Goal: Task Accomplishment & Management: Use online tool/utility

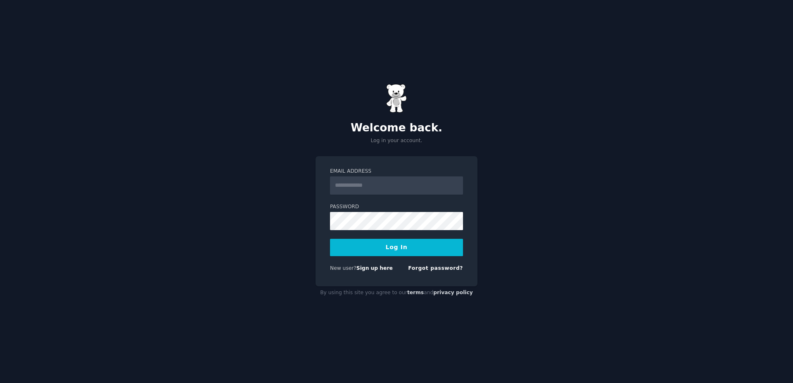
click at [385, 187] on input "Email Address" at bounding box center [396, 185] width 133 height 18
type input "**********"
click at [407, 237] on form "**********" at bounding box center [396, 221] width 133 height 107
click at [407, 247] on button "Log In" at bounding box center [396, 247] width 133 height 17
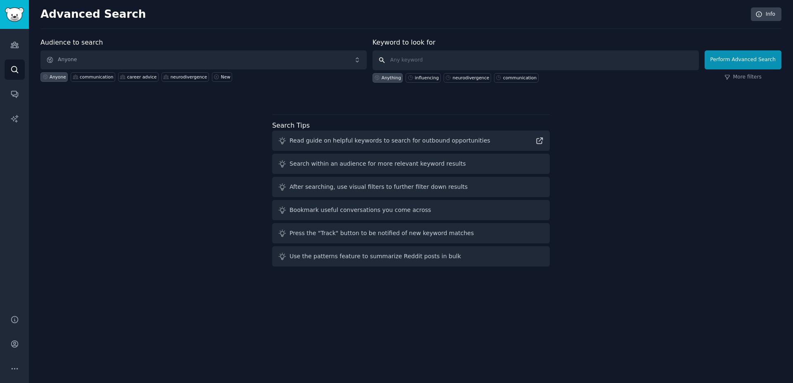
click at [408, 60] on input "text" at bounding box center [535, 60] width 326 height 20
type input "s"
type input "charity donations"
click button "Perform Advanced Search" at bounding box center [742, 59] width 77 height 19
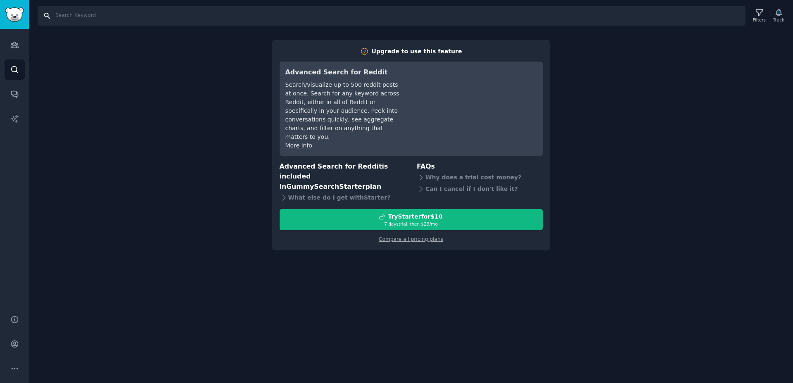
click at [160, 13] on input "Search" at bounding box center [392, 16] width 708 height 20
type input "charity donations"
click at [27, 66] on div "Audiences Search Conversations AI Reports" at bounding box center [14, 167] width 29 height 276
click at [18, 66] on icon "Sidebar" at bounding box center [14, 69] width 9 height 9
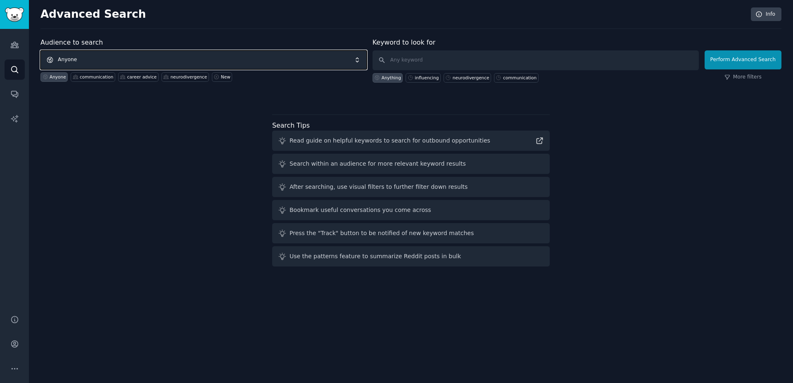
click at [156, 62] on span "Anyone" at bounding box center [203, 59] width 326 height 19
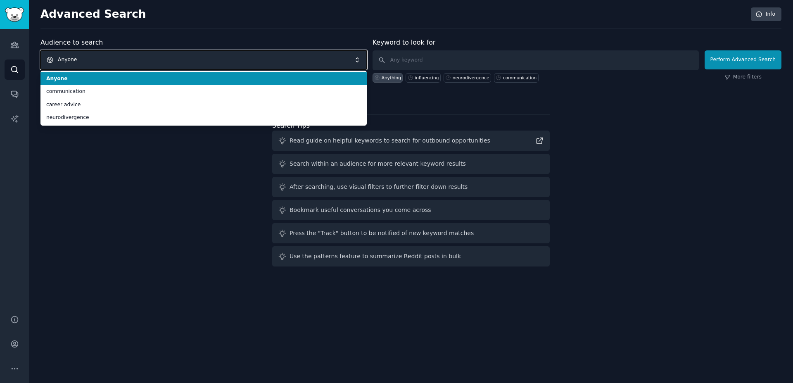
click at [159, 57] on span "Anyone" at bounding box center [203, 59] width 326 height 19
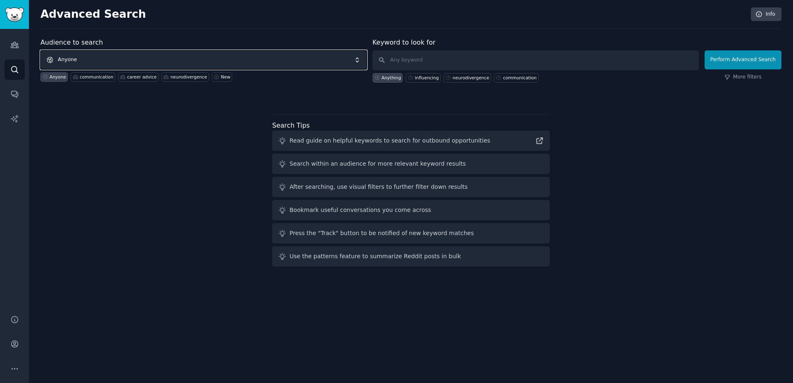
click at [159, 56] on span "Anyone" at bounding box center [203, 59] width 326 height 19
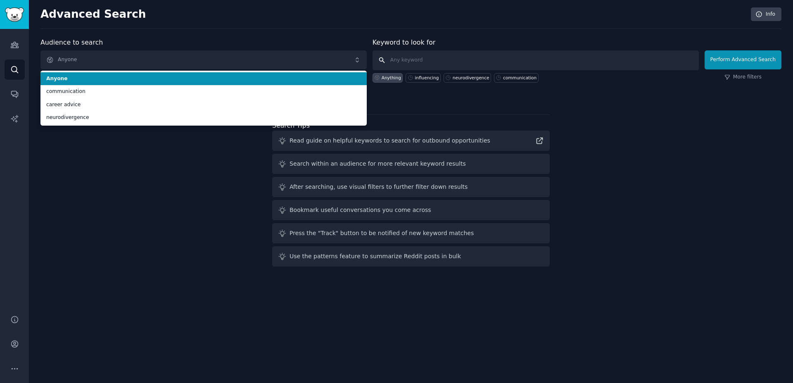
click at [590, 64] on input "text" at bounding box center [535, 60] width 326 height 20
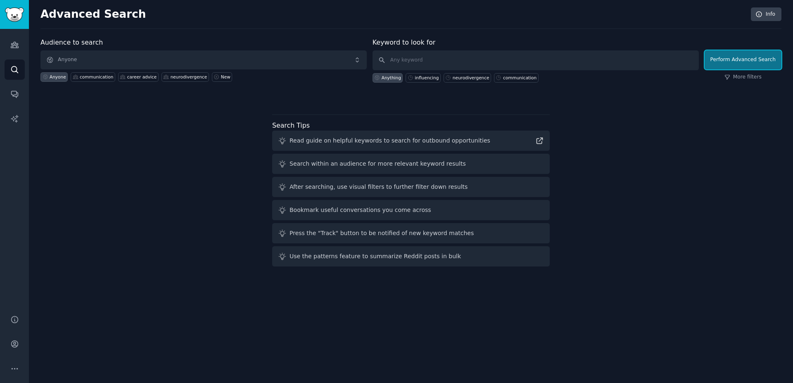
click at [747, 62] on button "Perform Advanced Search" at bounding box center [742, 59] width 77 height 19
click at [235, 56] on span "Anyone" at bounding box center [203, 59] width 326 height 19
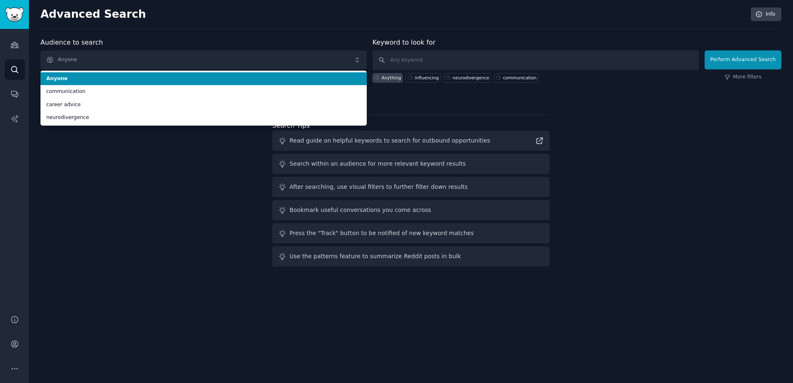
click at [233, 78] on span "Anyone" at bounding box center [203, 78] width 315 height 7
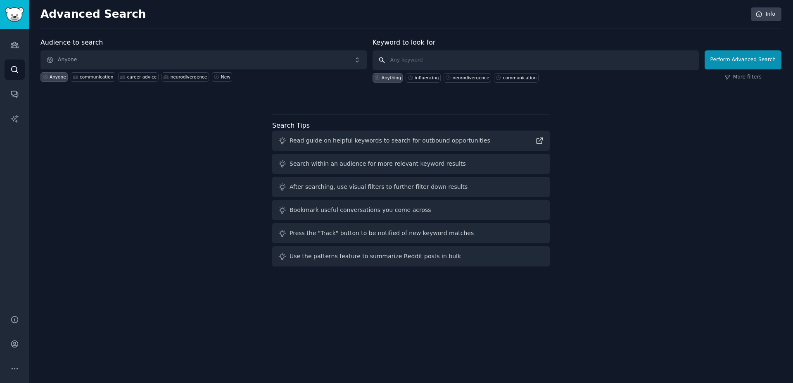
click at [424, 61] on input "text" at bounding box center [535, 60] width 326 height 20
type input "charity"
click button "Perform Advanced Search" at bounding box center [742, 59] width 77 height 19
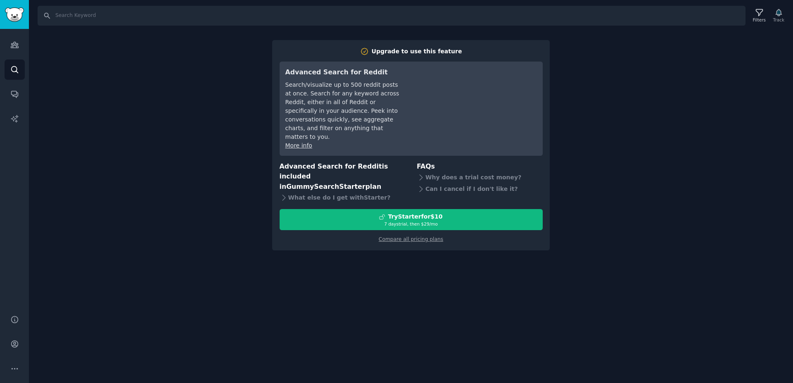
click at [197, 208] on div "Search Filters Track Upgrade to use this feature Advanced Search for Reddit Sea…" at bounding box center [411, 191] width 764 height 383
click at [21, 45] on link "Audiences" at bounding box center [15, 45] width 20 height 20
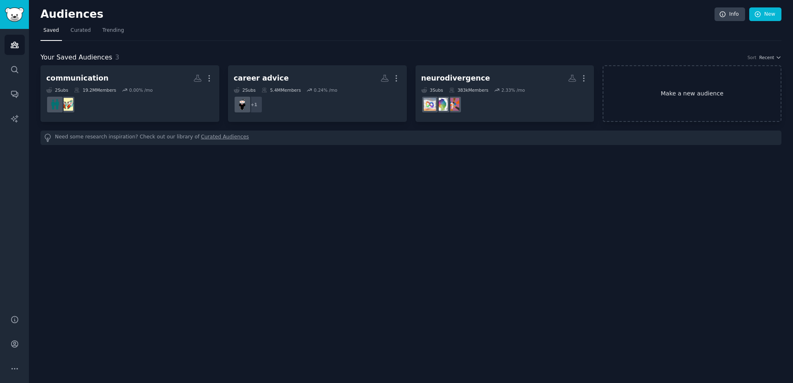
click at [712, 101] on link "Make a new audience" at bounding box center [691, 93] width 179 height 57
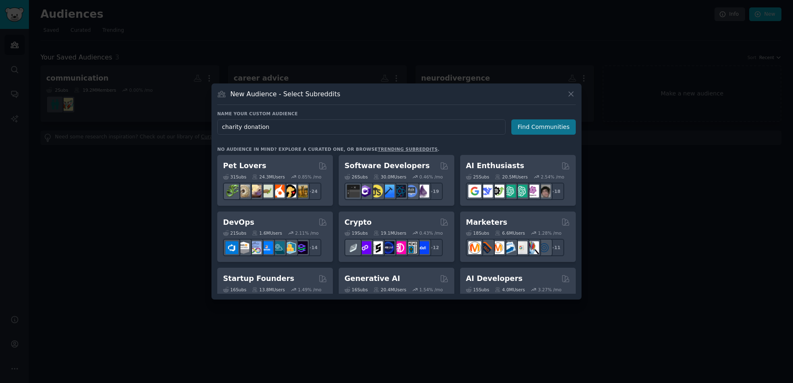
type input "charity donation"
click at [565, 124] on button "Find Communities" at bounding box center [543, 126] width 64 height 15
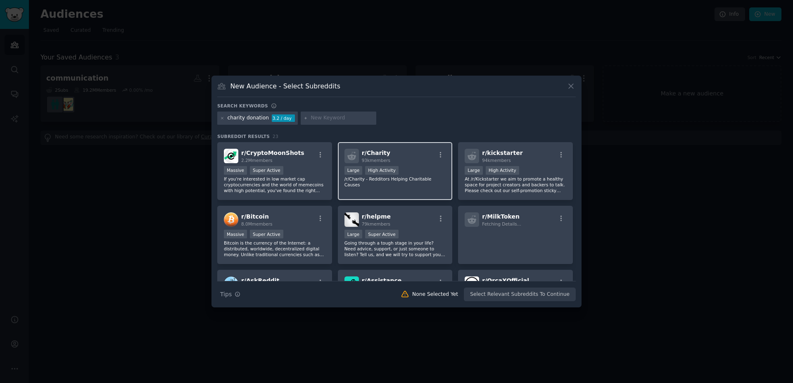
click at [433, 193] on div "r/ Charity 93k members Large High Activity /r/Charity - Redditors Helping Chari…" at bounding box center [395, 171] width 115 height 58
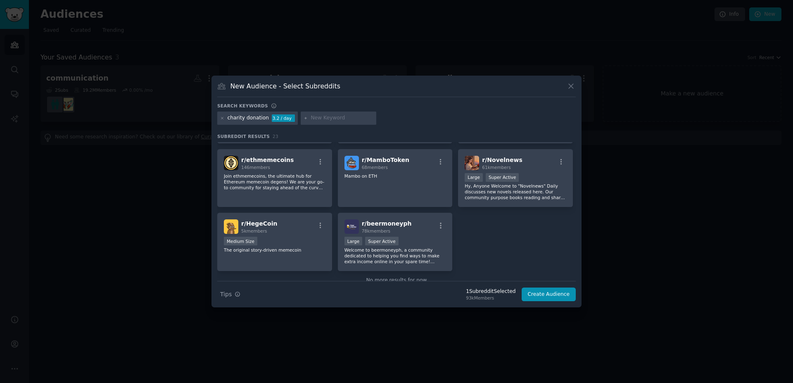
scroll to position [371, 0]
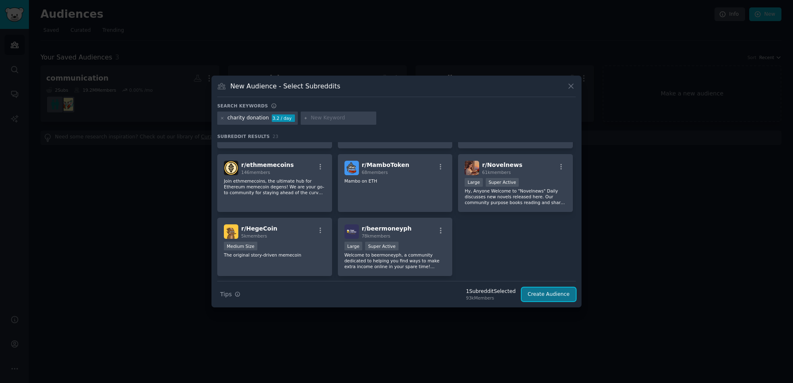
click at [566, 297] on button "Create Audience" at bounding box center [548, 294] width 54 height 14
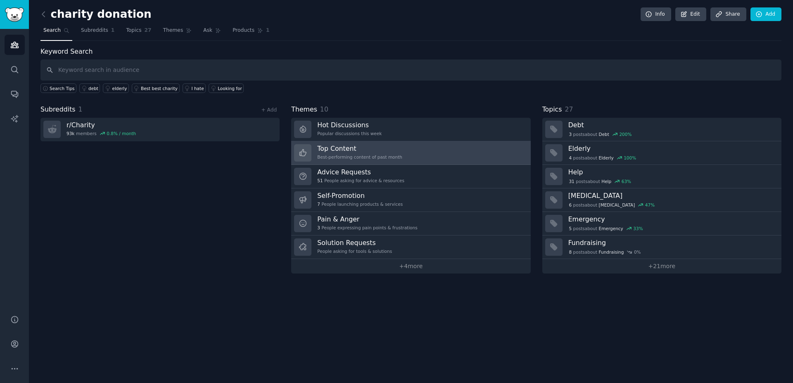
click at [393, 154] on div "Best-performing content of past month" at bounding box center [359, 157] width 85 height 6
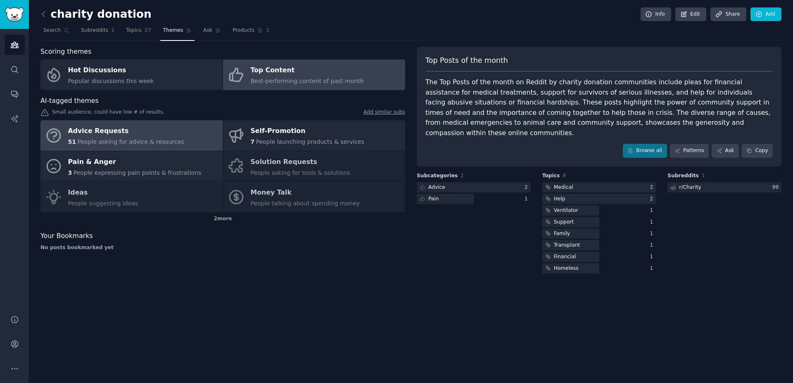
click at [155, 137] on div "Advice Requests 51 People asking for advice & resources" at bounding box center [126, 136] width 116 height 22
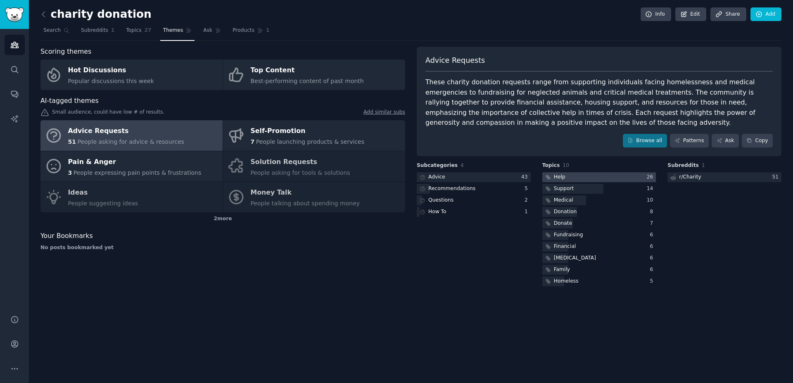
click at [578, 178] on div at bounding box center [599, 177] width 114 height 10
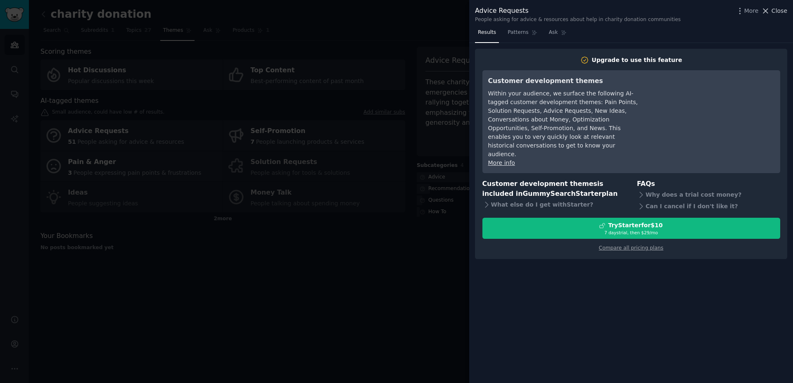
click at [782, 9] on span "Close" at bounding box center [779, 11] width 16 height 9
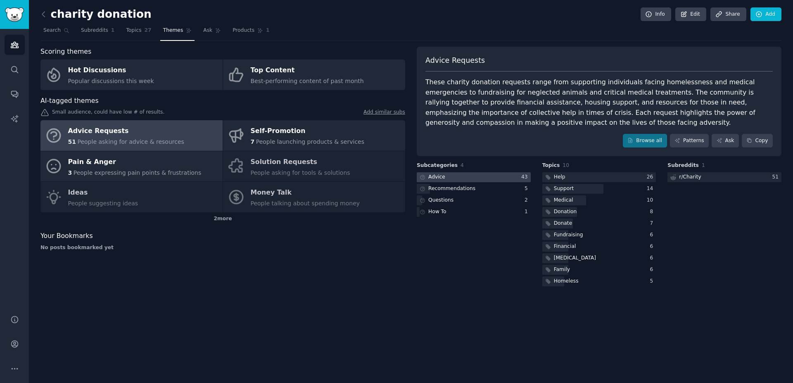
click at [476, 180] on div at bounding box center [474, 177] width 114 height 10
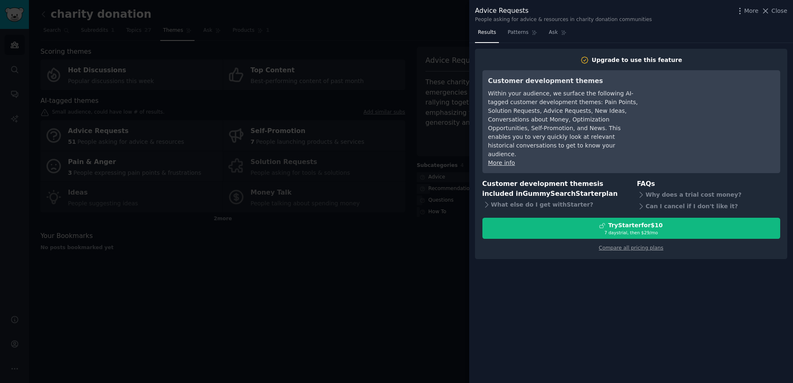
click at [787, 12] on div "Advice Requests People asking for advice & resources in charity donation commun…" at bounding box center [631, 13] width 324 height 26
click at [774, 13] on span "Close" at bounding box center [779, 11] width 16 height 9
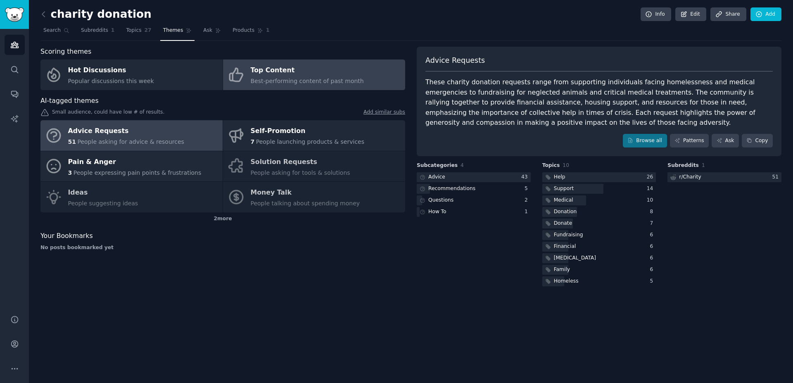
click at [293, 81] on span "Best-performing content of past month" at bounding box center [307, 81] width 113 height 7
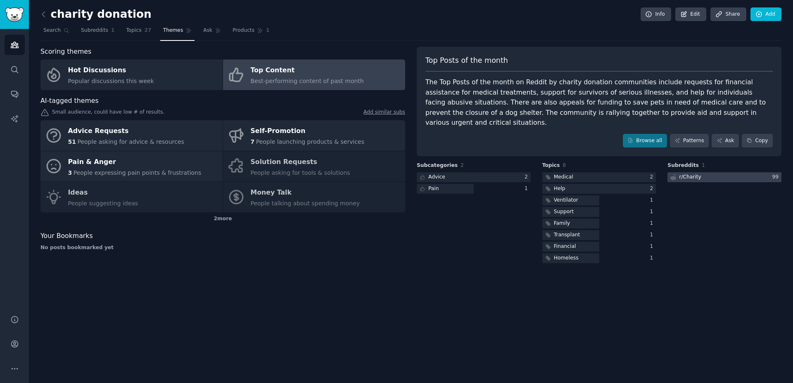
click at [705, 172] on div at bounding box center [724, 177] width 114 height 10
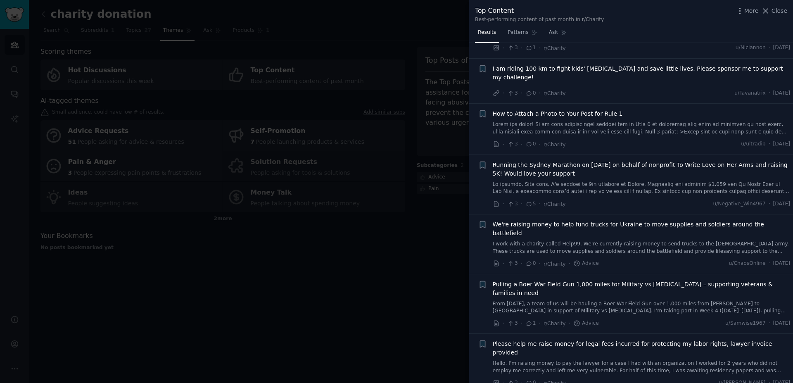
scroll to position [1754, 0]
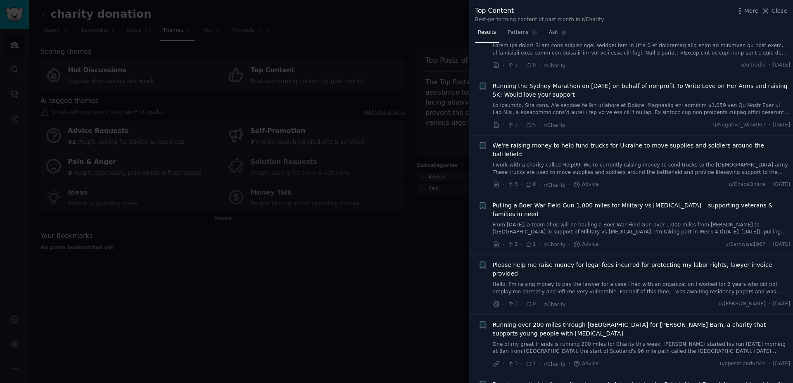
click at [421, 322] on div at bounding box center [396, 191] width 793 height 383
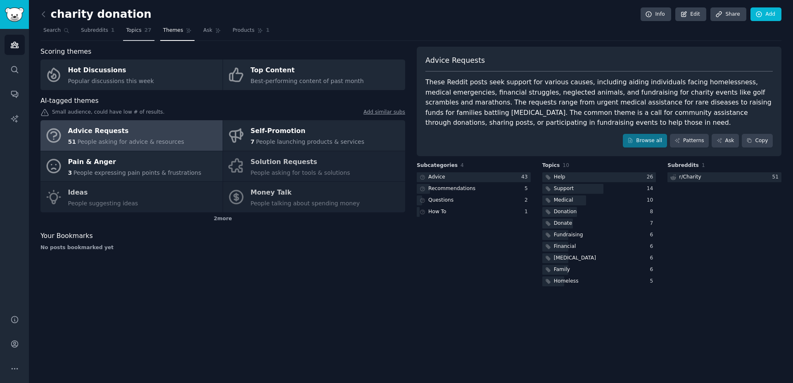
click at [128, 32] on span "Topics" at bounding box center [133, 30] width 15 height 7
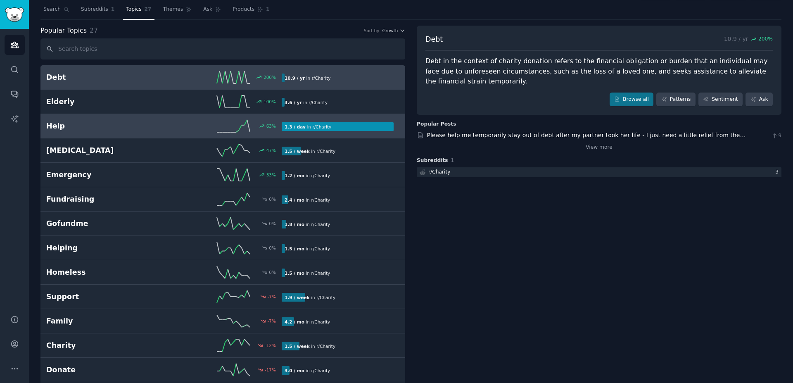
scroll to position [22, 0]
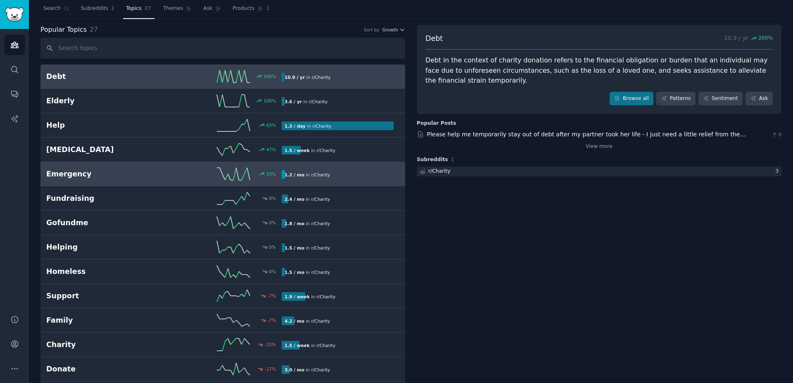
click at [169, 174] on div "33 %" at bounding box center [223, 174] width 118 height 12
